Goal: Navigation & Orientation: Find specific page/section

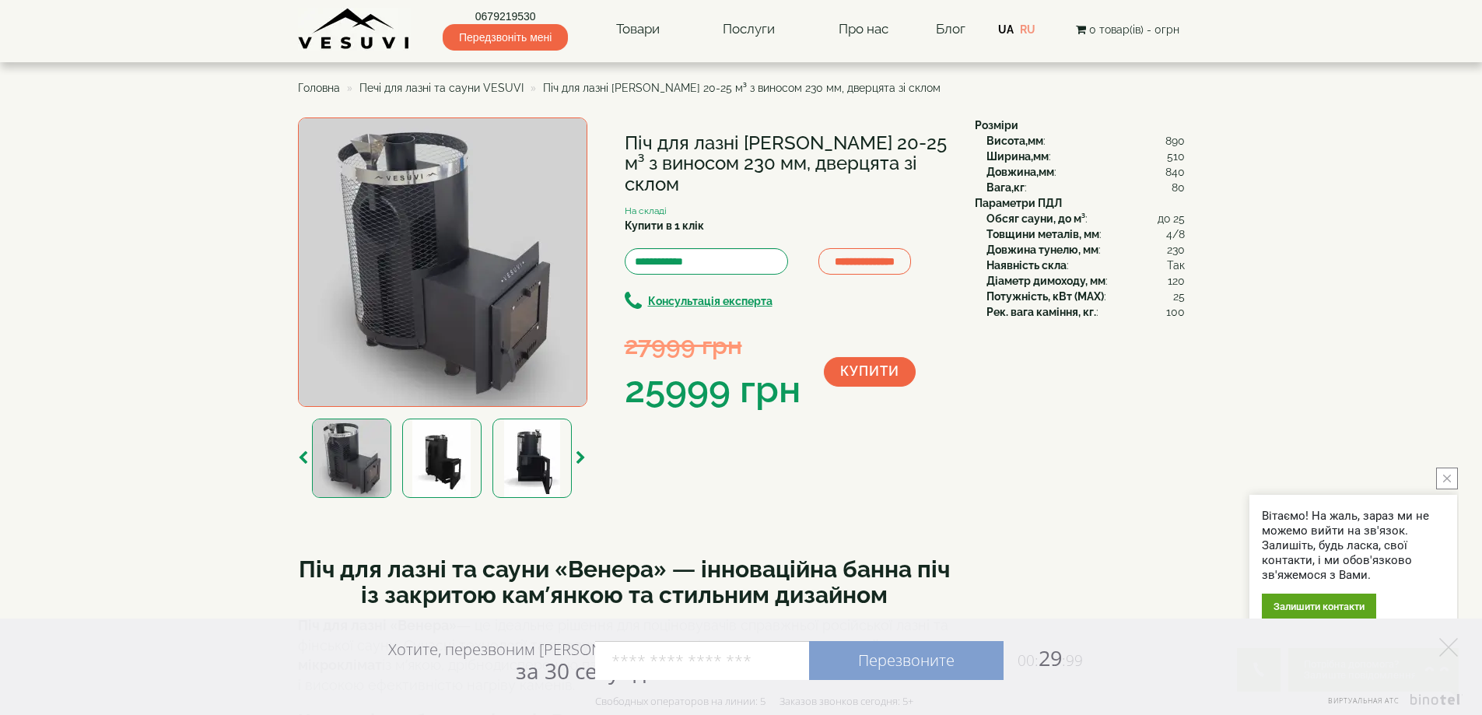
click at [326, 85] on span "Головна" at bounding box center [319, 88] width 42 height 12
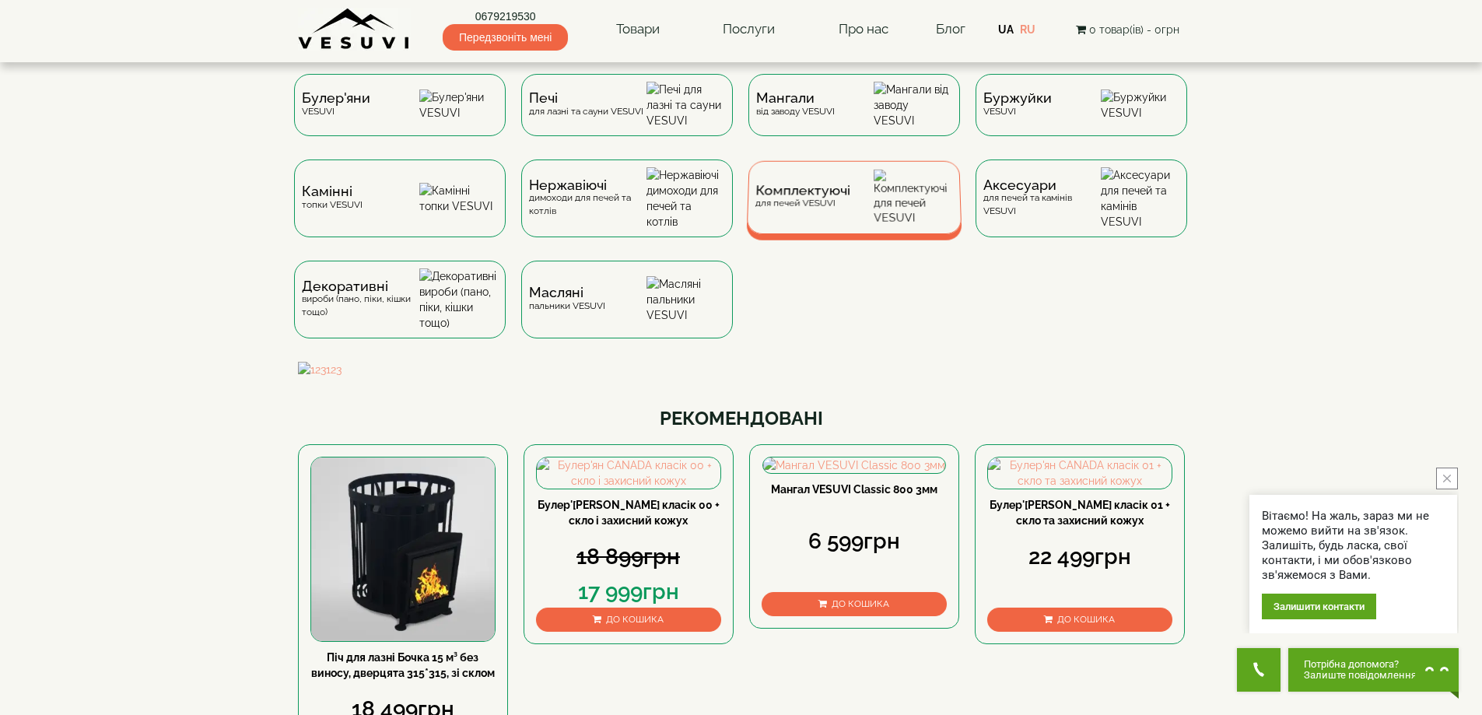
click at [798, 197] on span "Комплектуючі" at bounding box center [802, 191] width 95 height 12
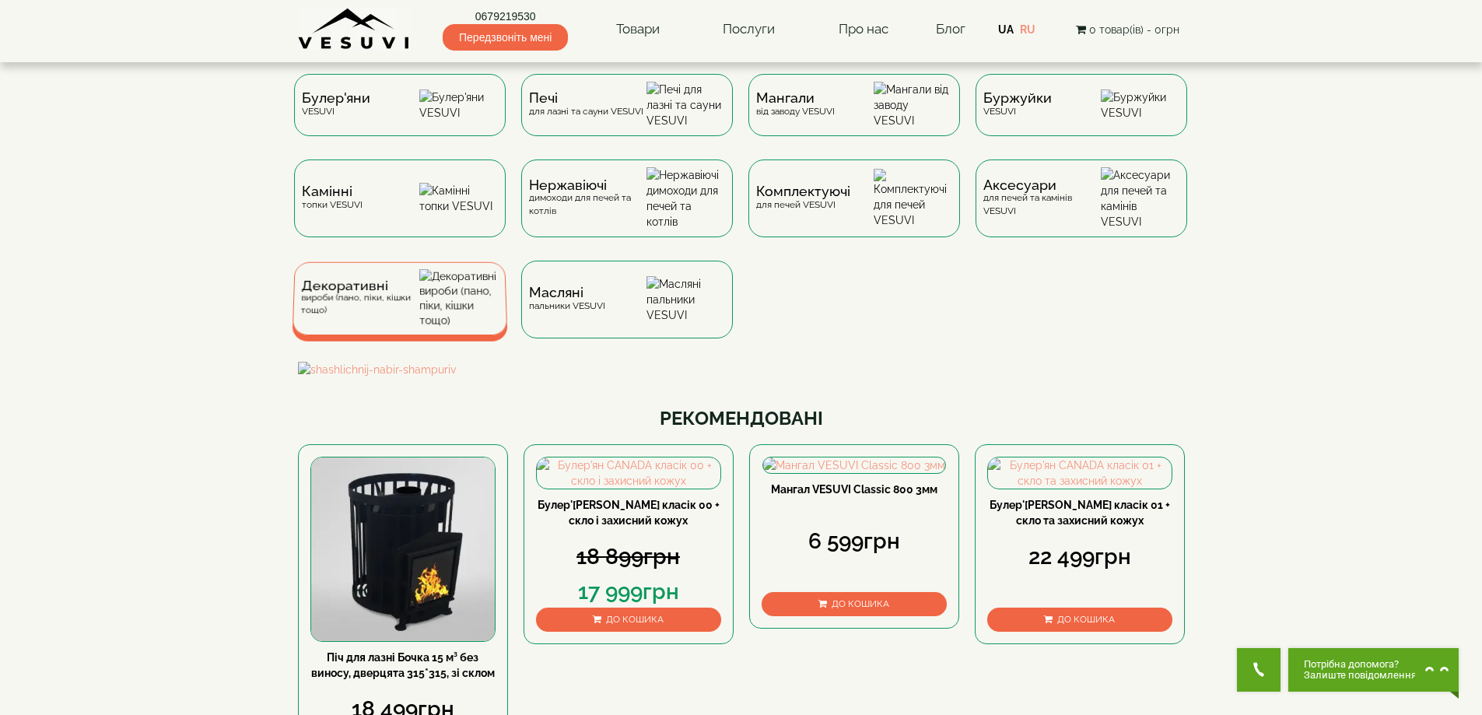
click at [345, 313] on div "Декоративні вироби (пано, піки, кішки тощо)" at bounding box center [359, 298] width 119 height 37
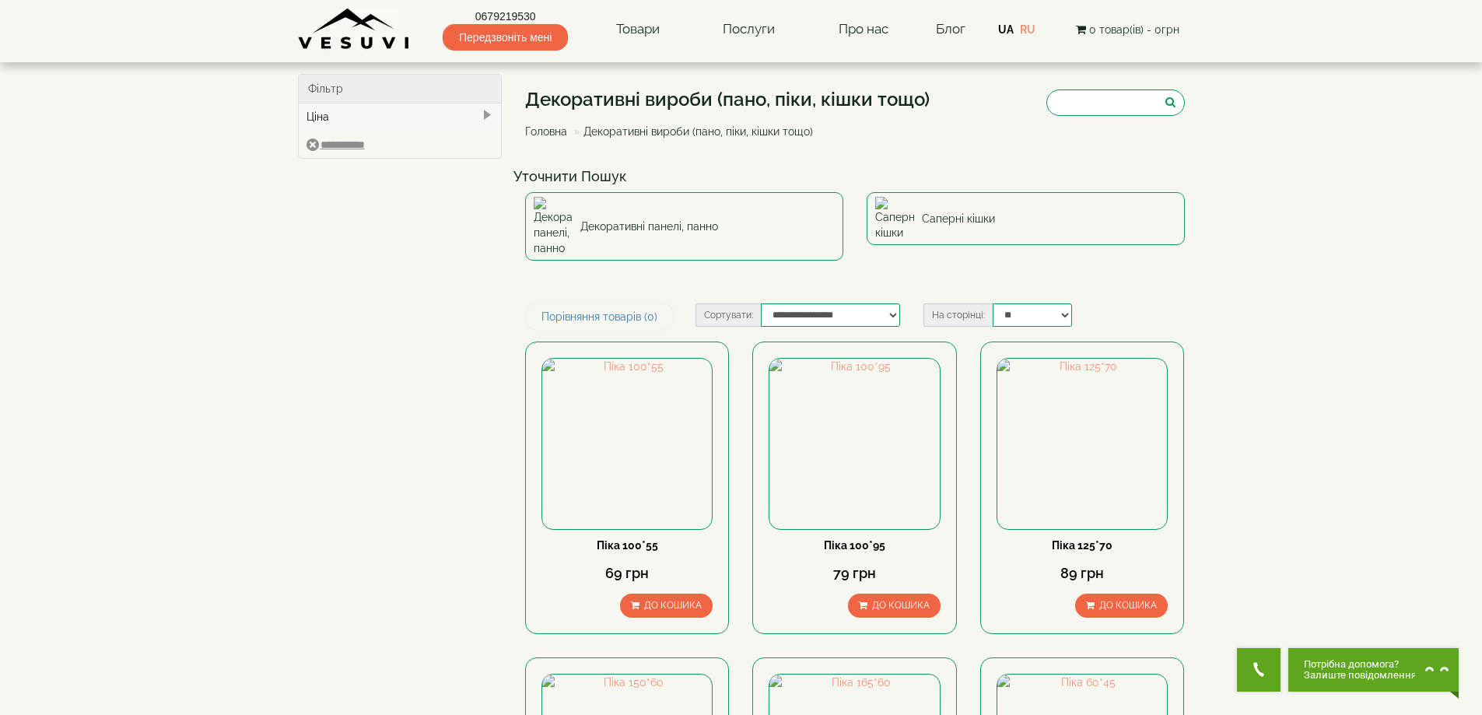
click at [536, 124] on li "Головна" at bounding box center [546, 132] width 42 height 16
click at [532, 128] on link "Головна" at bounding box center [546, 131] width 42 height 12
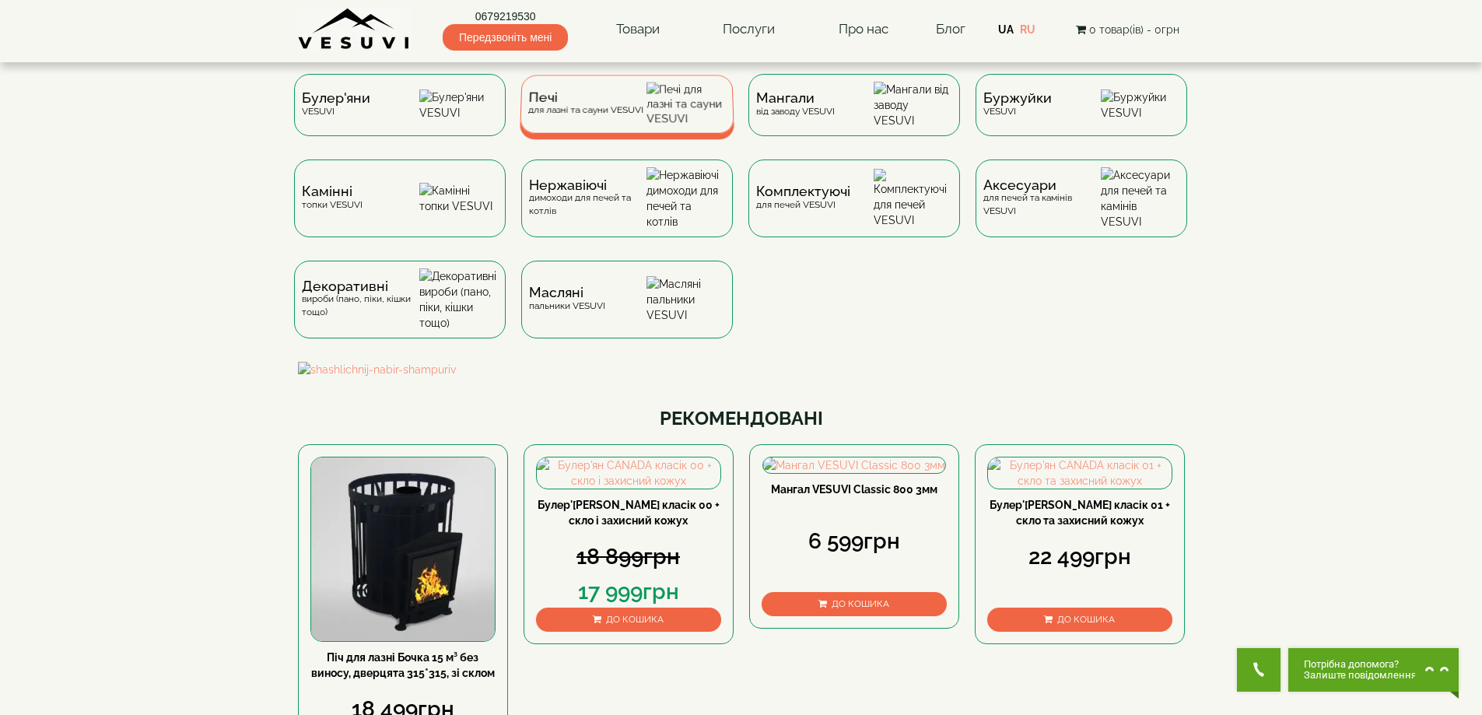
click at [678, 126] on img at bounding box center [686, 104] width 79 height 44
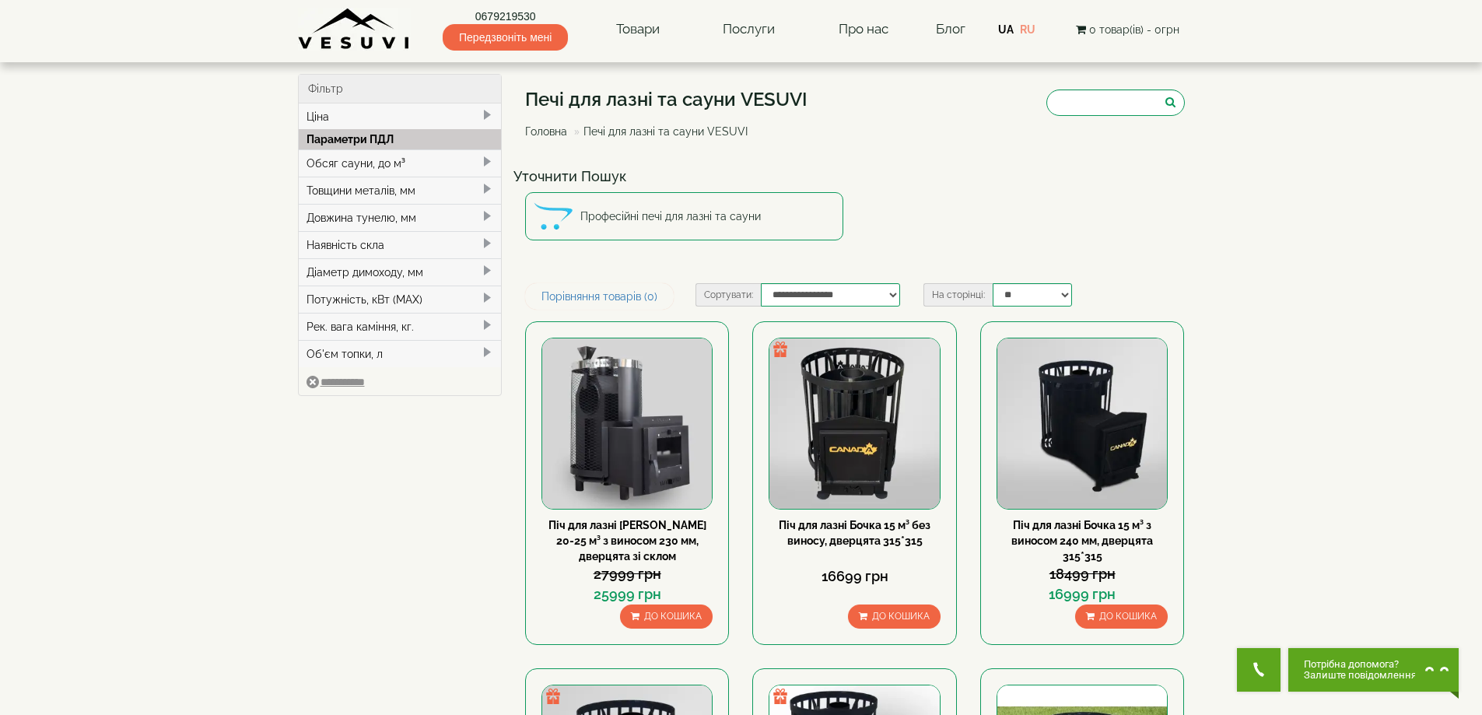
click at [554, 130] on link "Головна" at bounding box center [546, 131] width 42 height 12
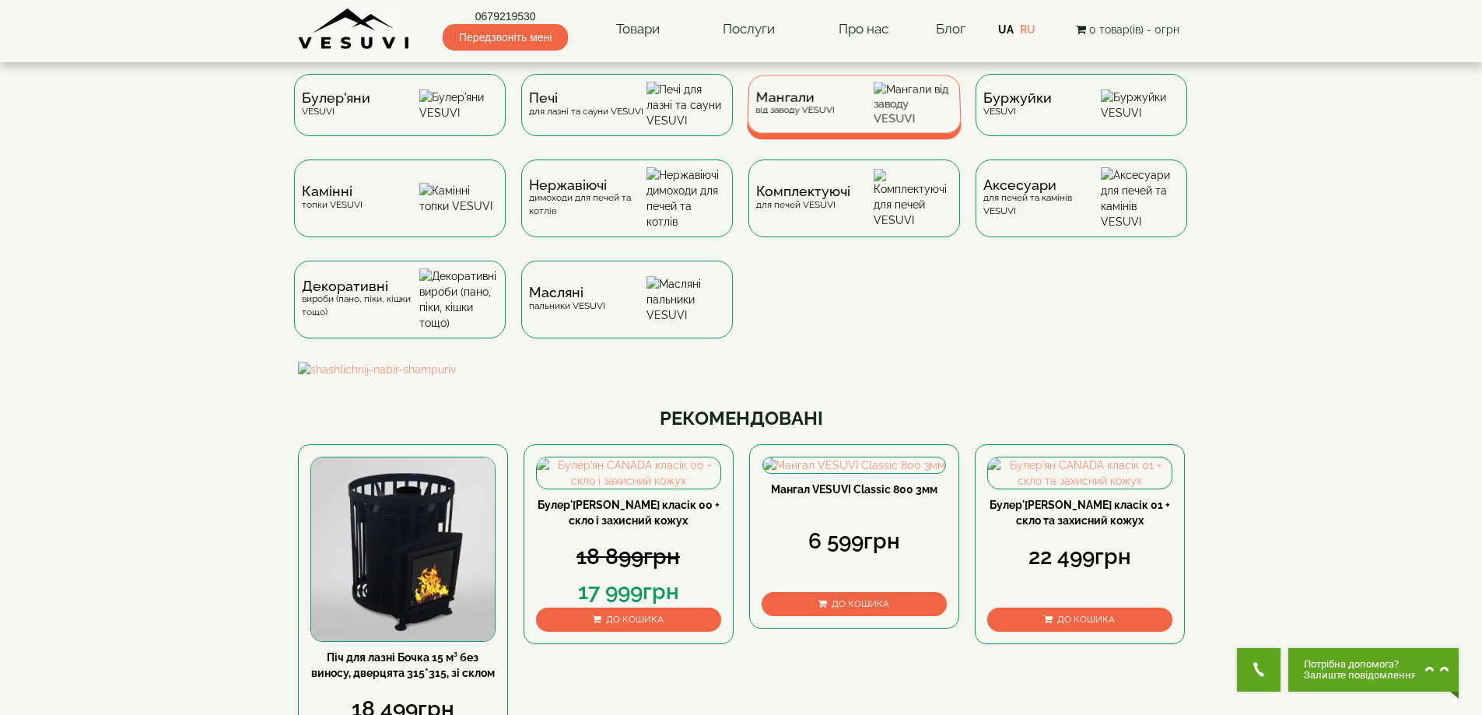
click at [818, 103] on span "Мангали" at bounding box center [794, 98] width 79 height 12
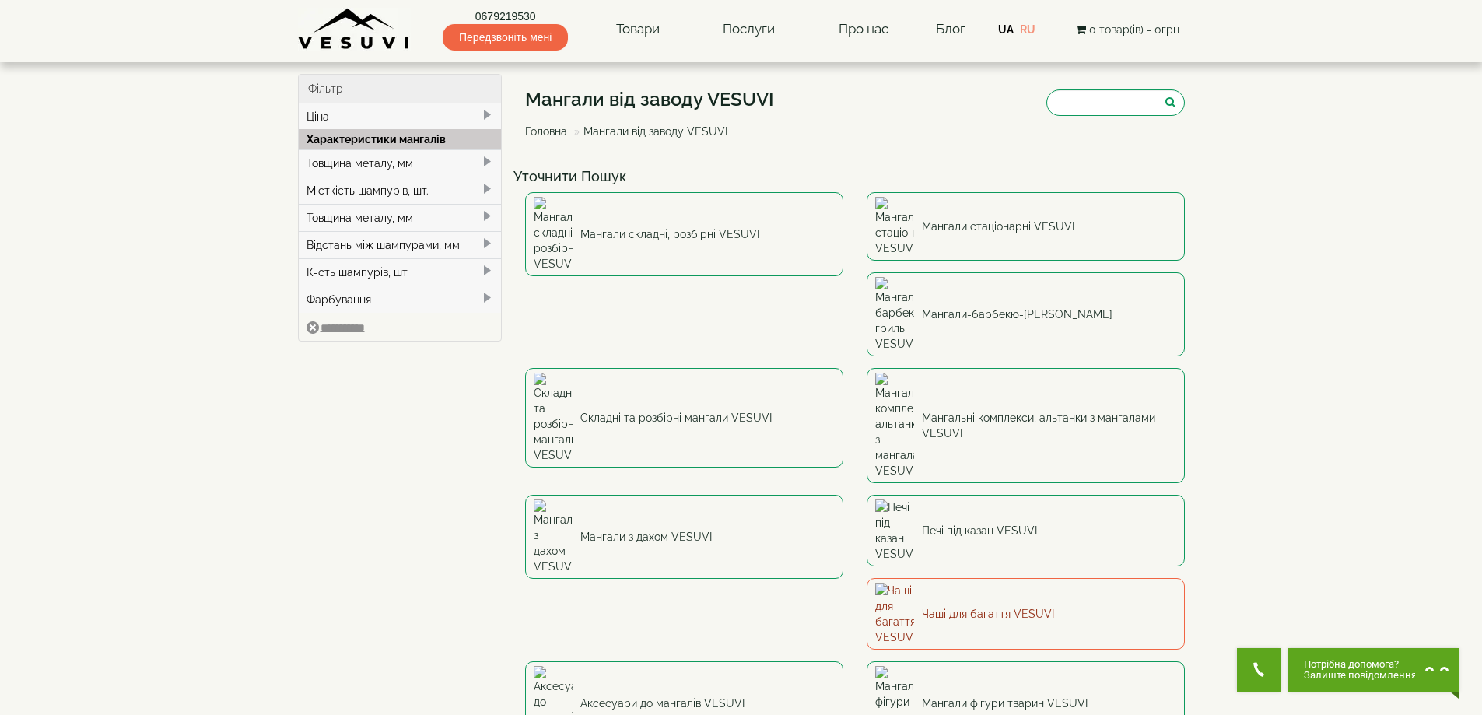
click at [1005, 578] on link "Чаші для багаття VESUVI" at bounding box center [1026, 614] width 318 height 72
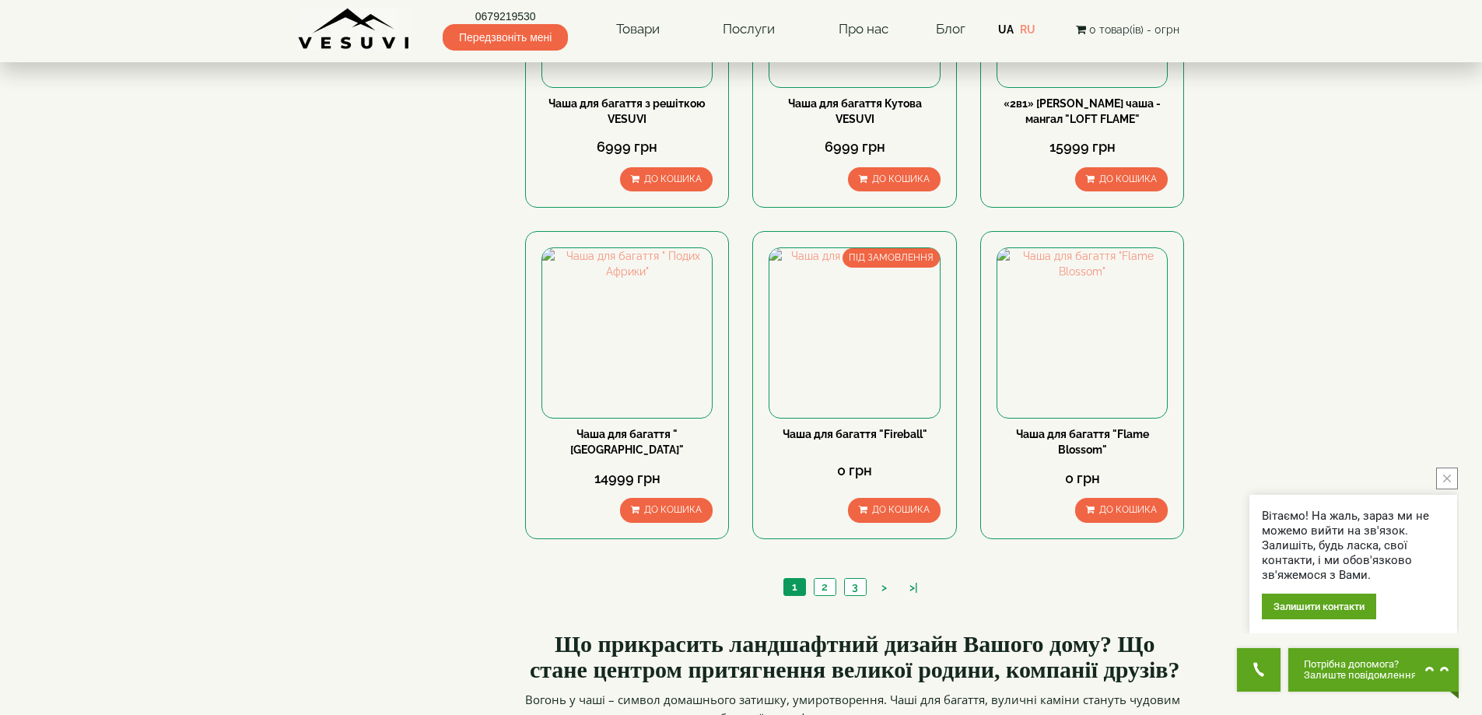
scroll to position [1297, 0]
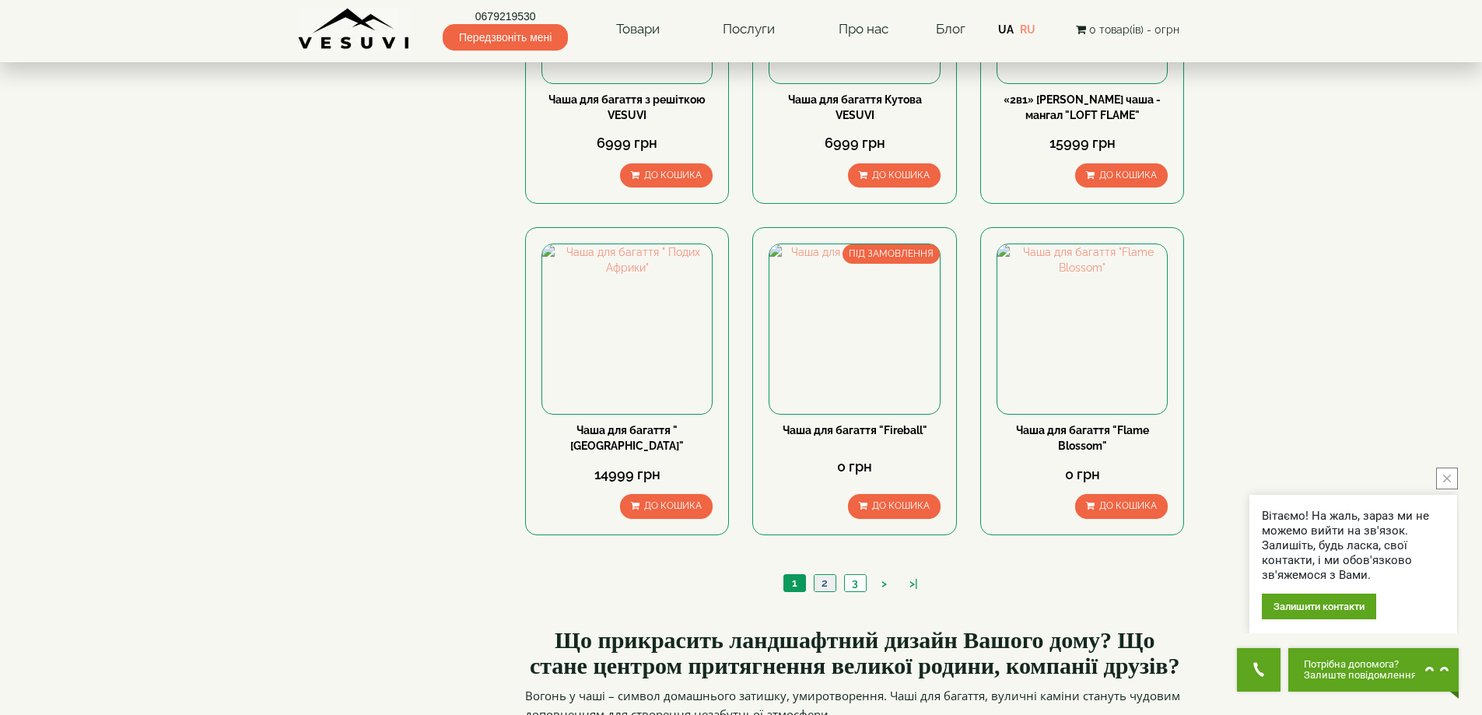
click at [823, 583] on link "2" at bounding box center [825, 583] width 22 height 16
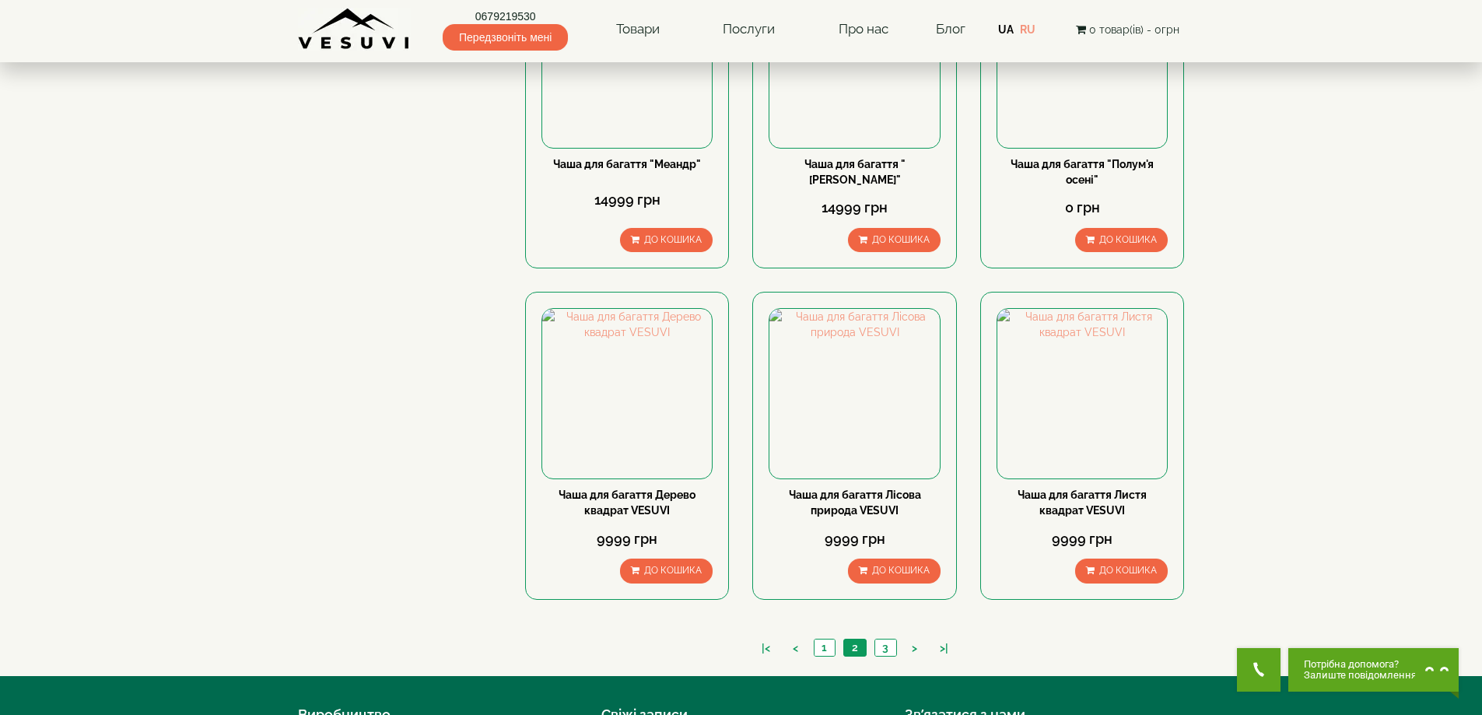
scroll to position [1297, 0]
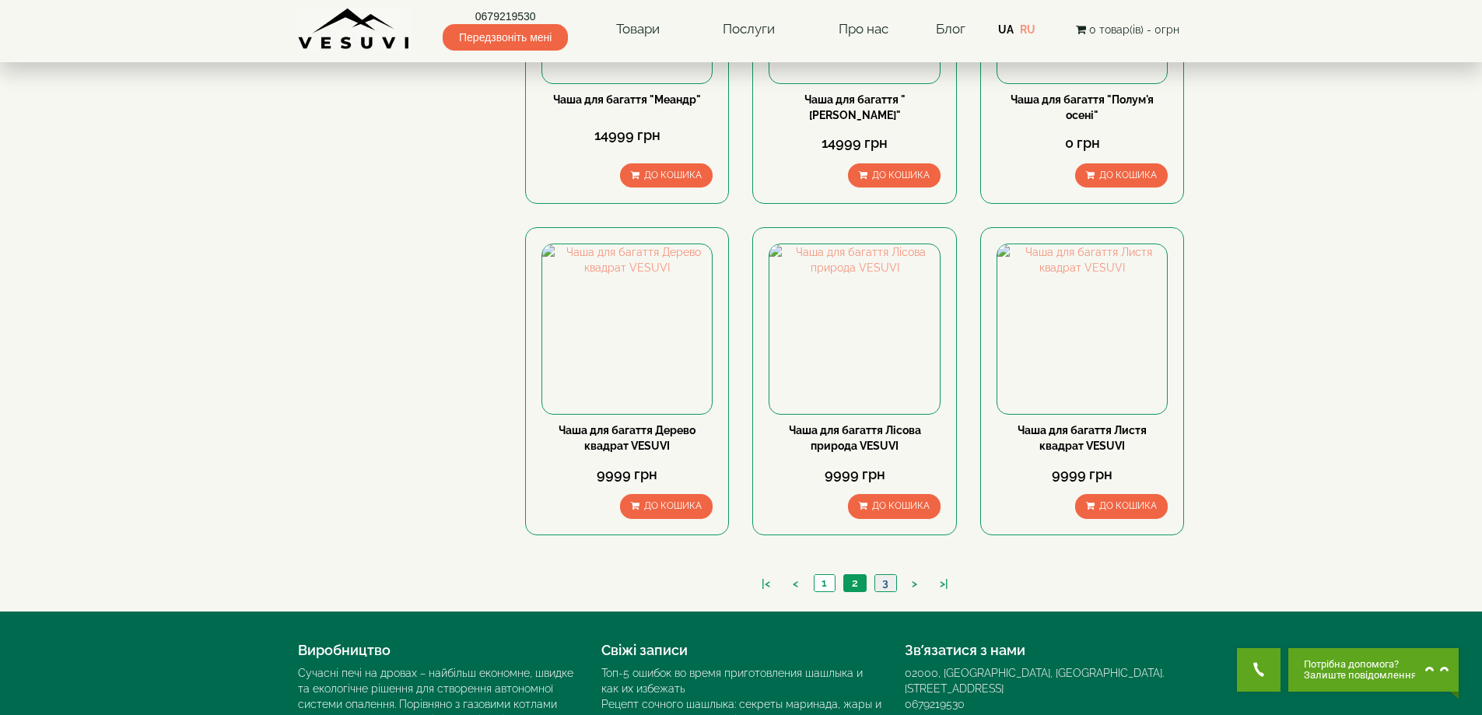
click at [885, 580] on link "3" at bounding box center [886, 583] width 22 height 16
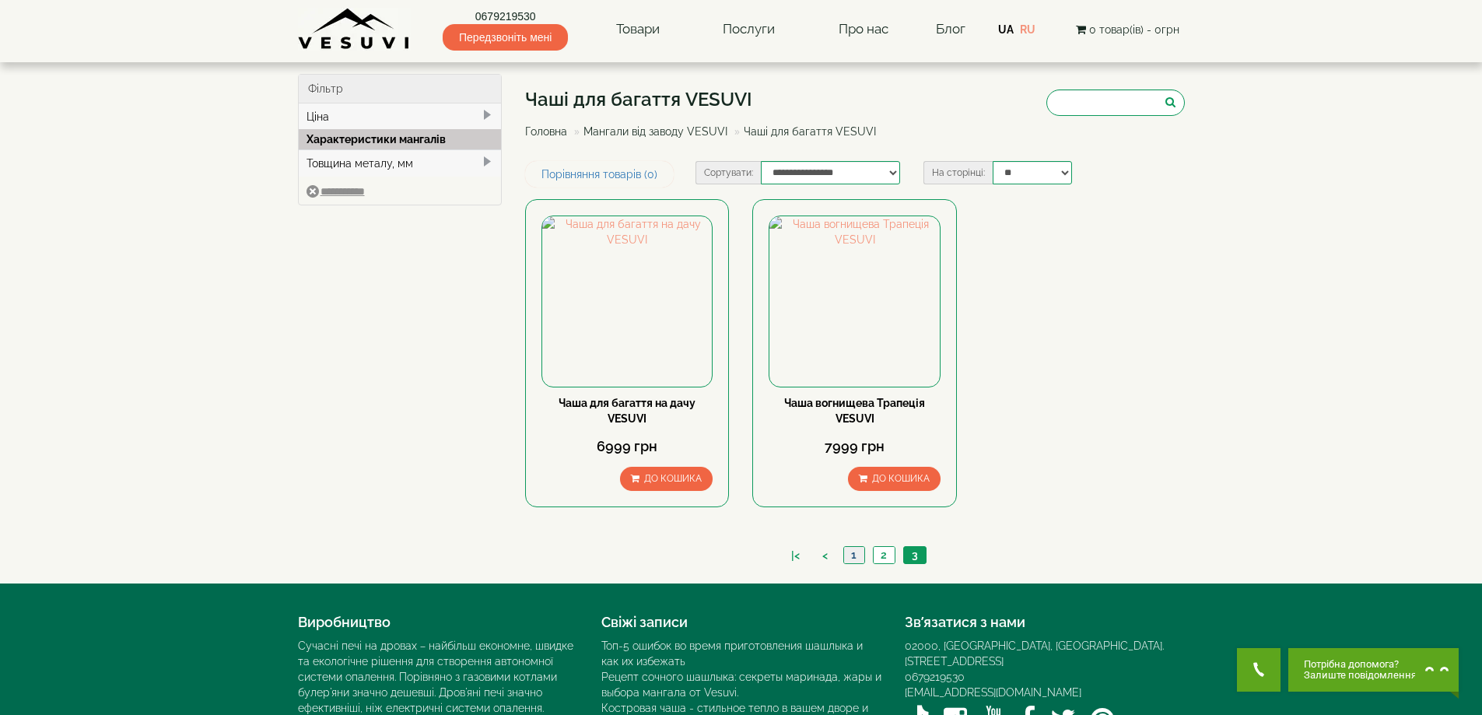
click at [852, 556] on link "1" at bounding box center [853, 555] width 21 height 16
